Goal: Information Seeking & Learning: Learn about a topic

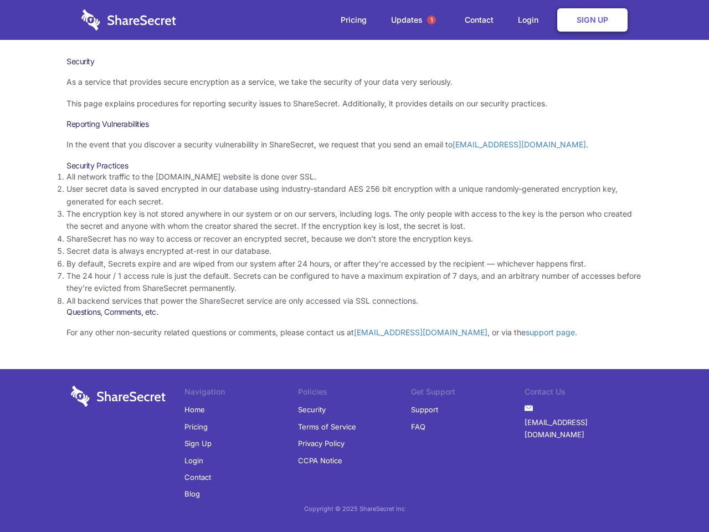
click at [355, 266] on li "By default, Secrets expire and are wiped from our system after 24 hours, or aft…" at bounding box center [354, 264] width 576 height 12
click at [432, 20] on span "1" at bounding box center [431, 20] width 9 height 9
